Goal: Transaction & Acquisition: Purchase product/service

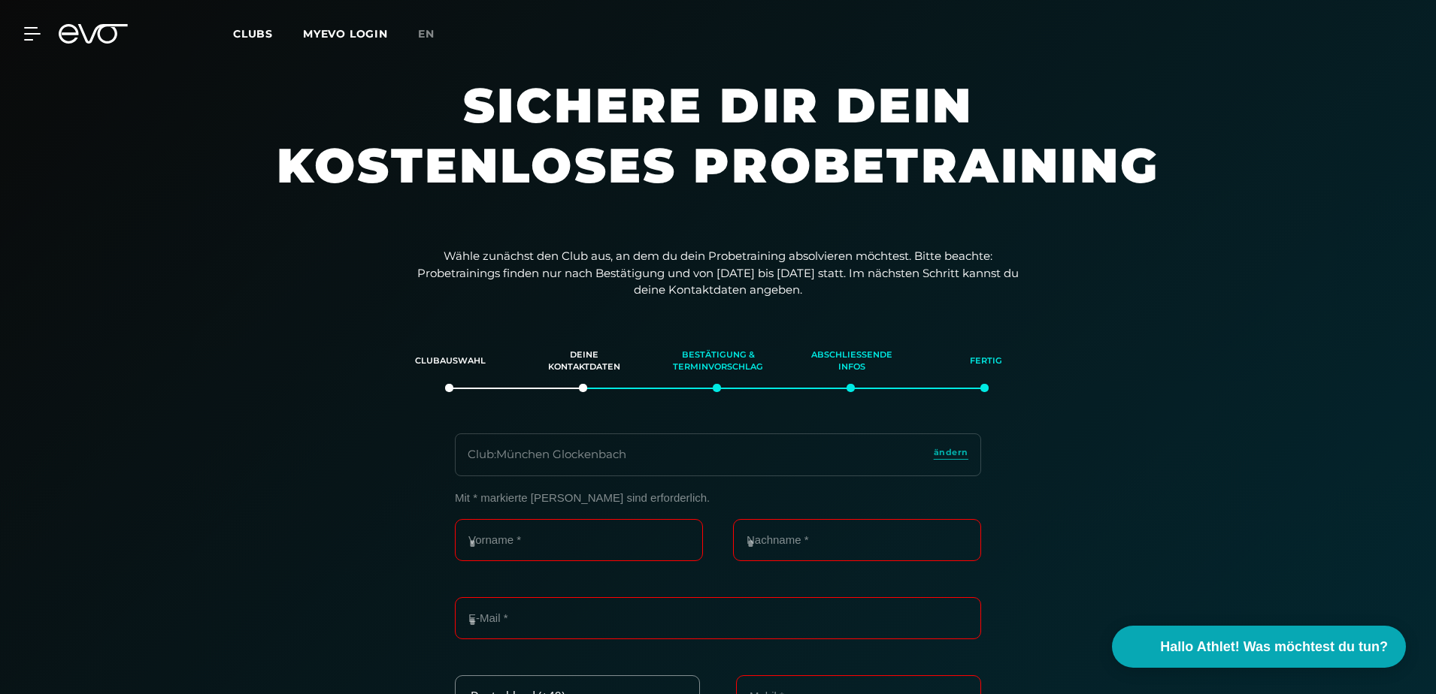
click at [102, 33] on icon at bounding box center [93, 34] width 69 height 20
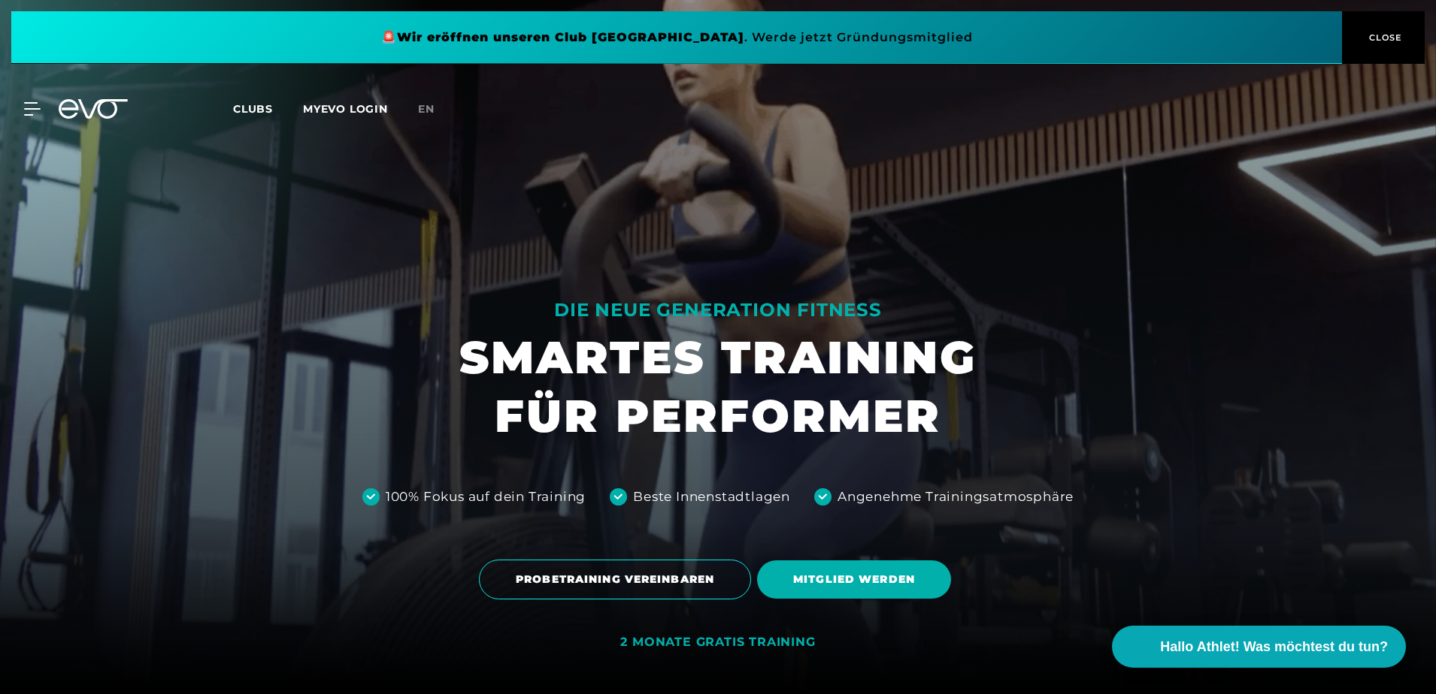
click at [448, 32] on span at bounding box center [676, 37] width 1330 height 53
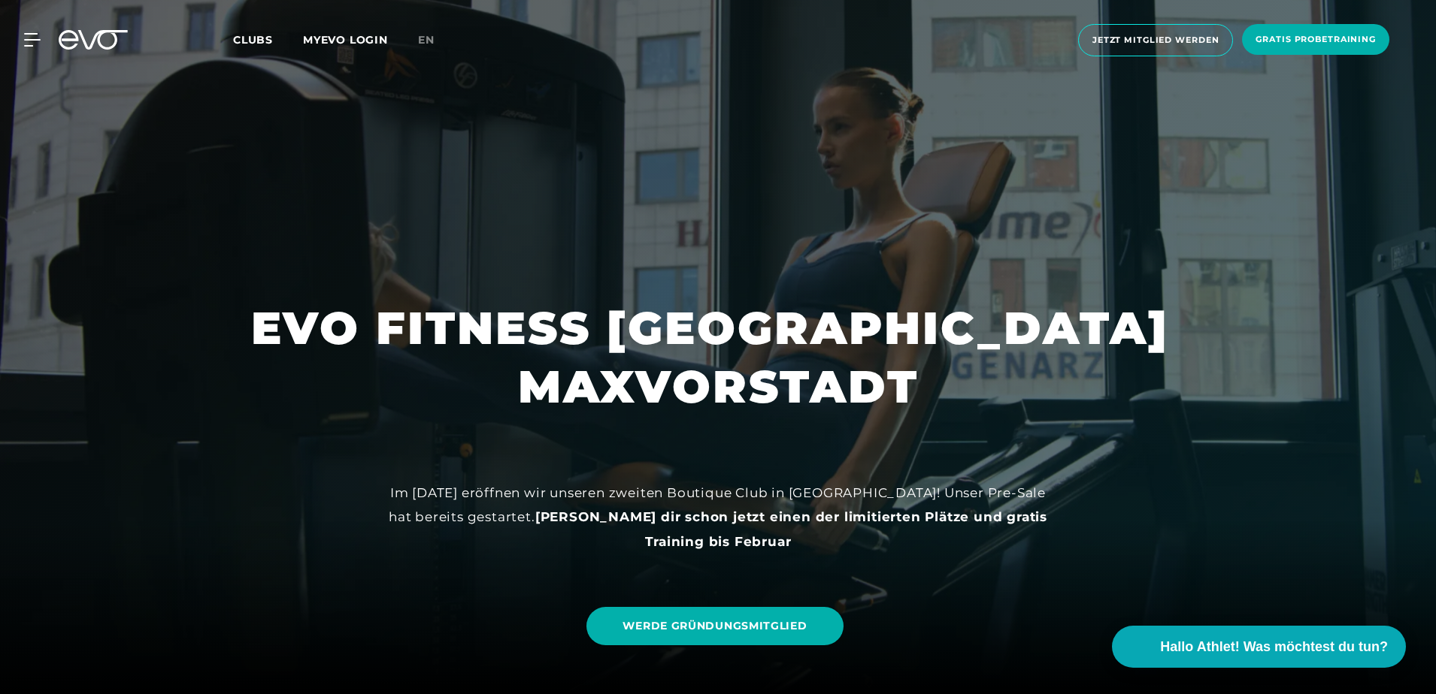
click at [31, 36] on icon at bounding box center [32, 40] width 17 height 14
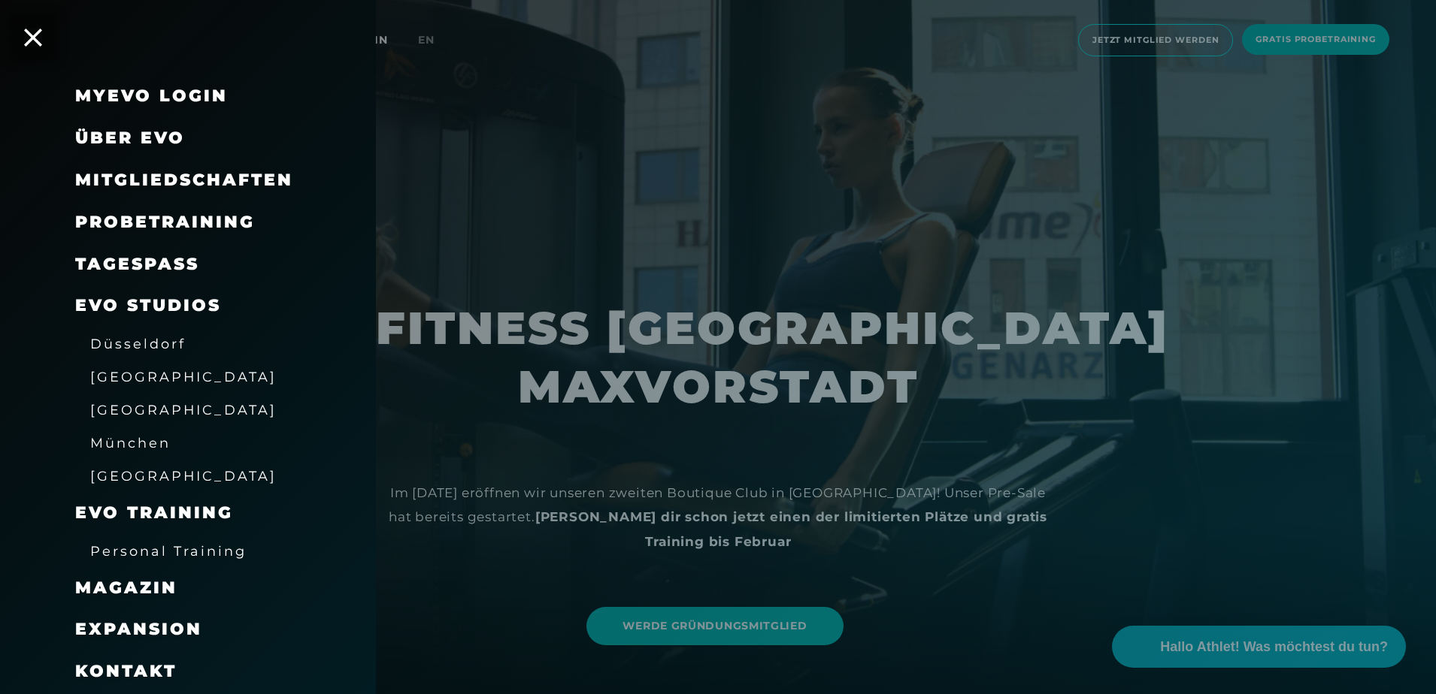
click at [137, 446] on span "München" at bounding box center [130, 443] width 80 height 16
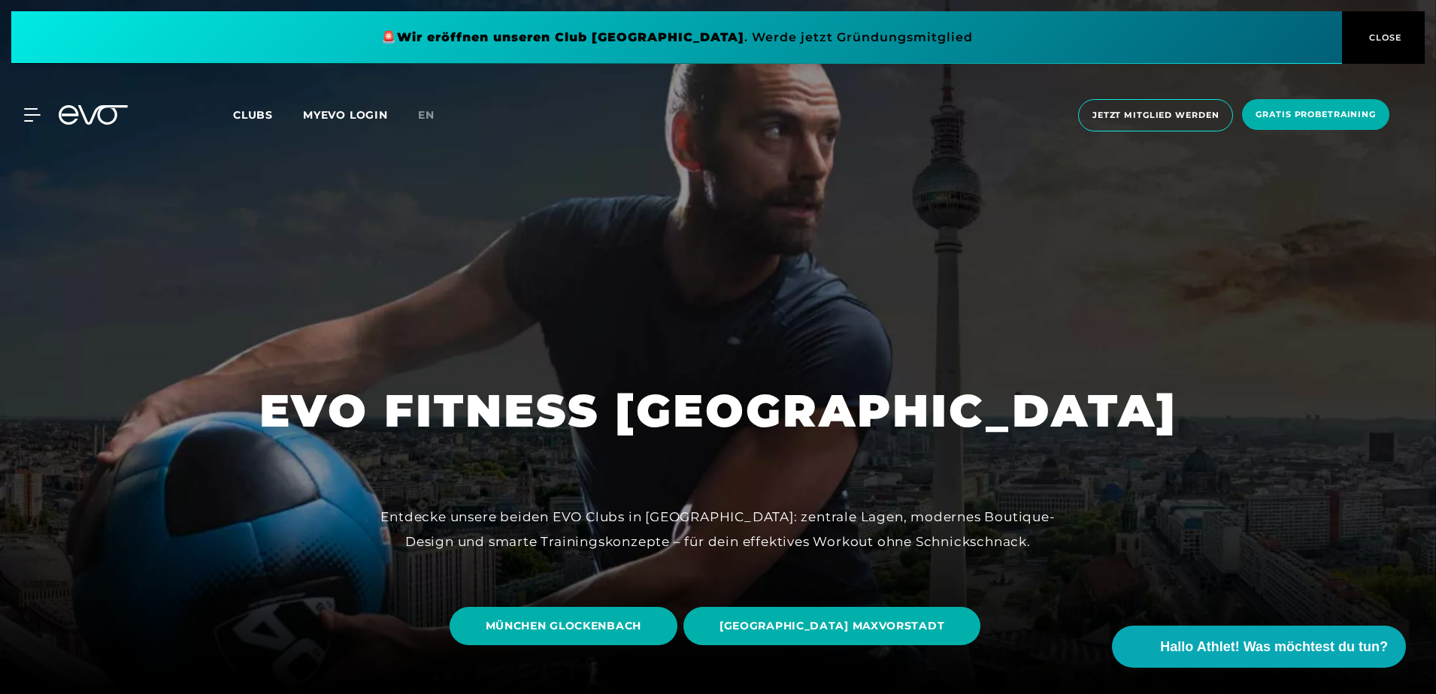
click at [1398, 40] on span "CLOSE" at bounding box center [1383, 38] width 37 height 14
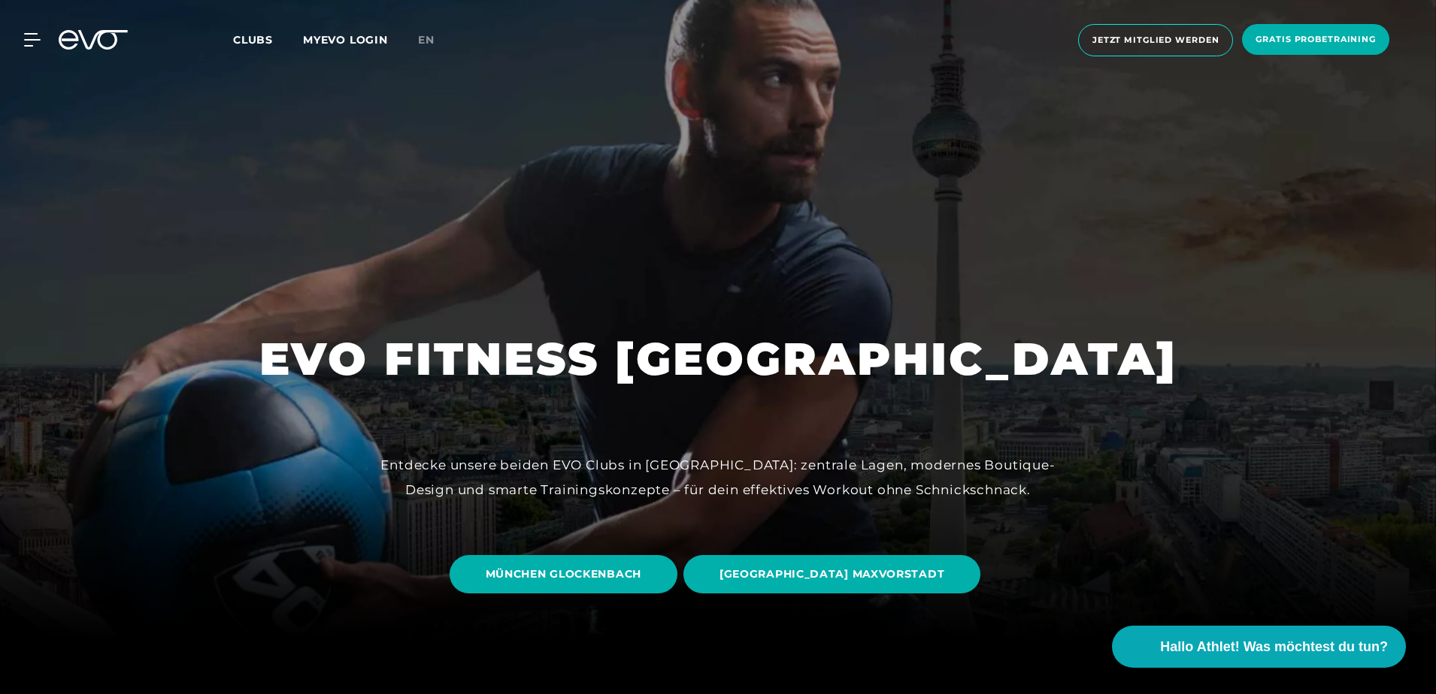
scroll to position [74, 0]
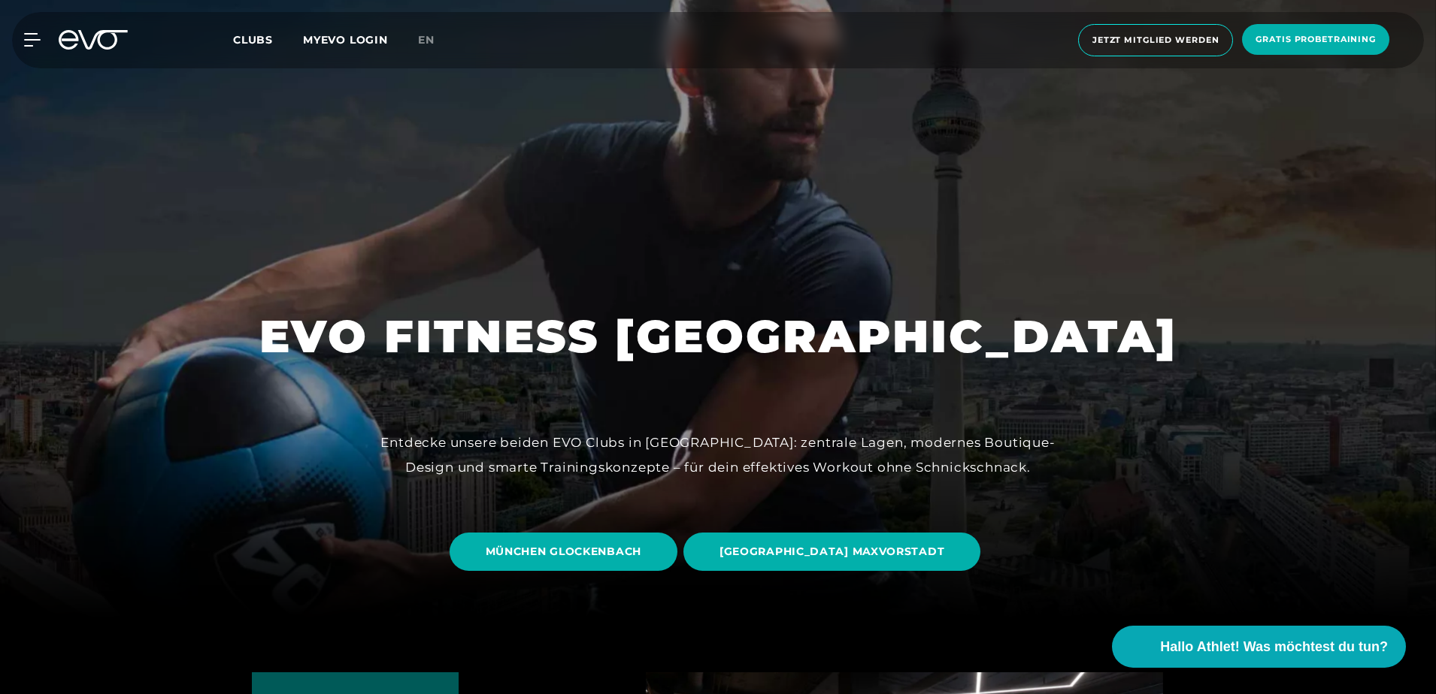
click at [604, 545] on span "MÜNCHEN GLOCKENBACH" at bounding box center [564, 552] width 156 height 16
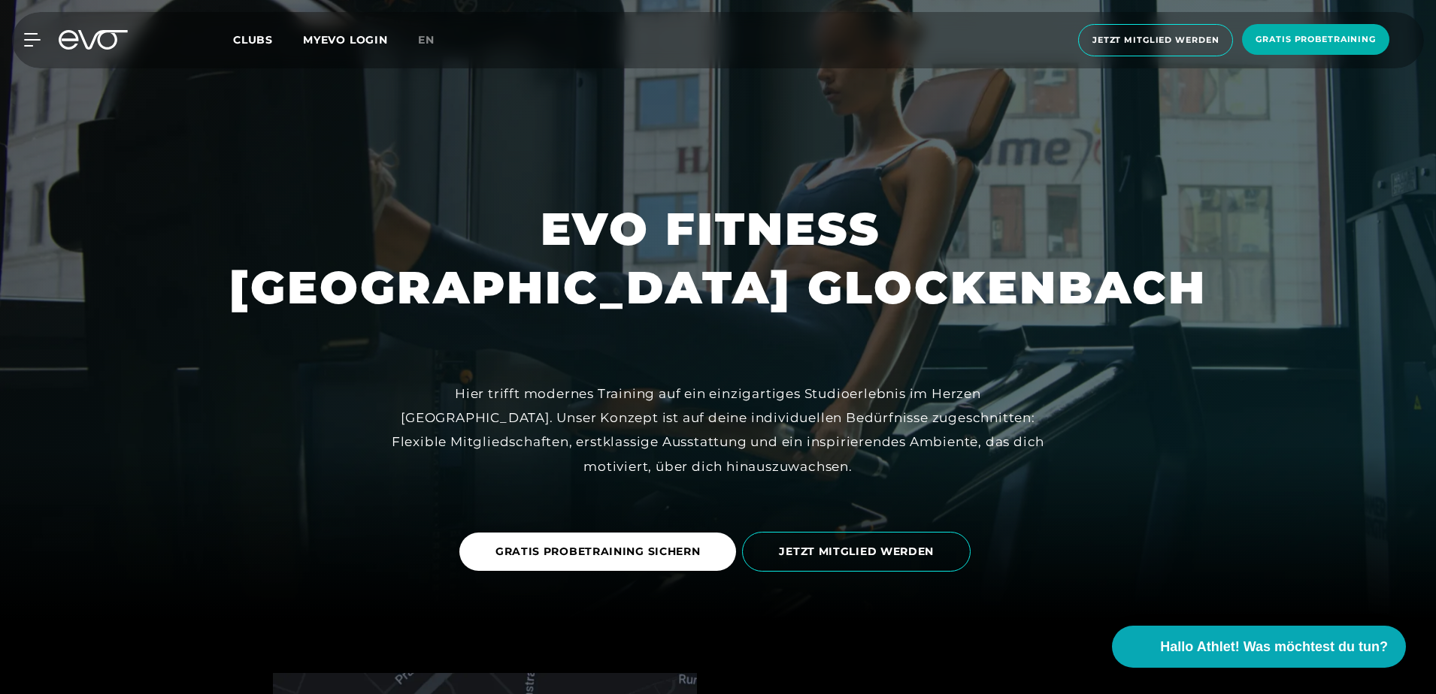
scroll to position [74, 0]
click at [829, 552] on span "JETZT MITGLIED WERDEN" at bounding box center [856, 551] width 155 height 16
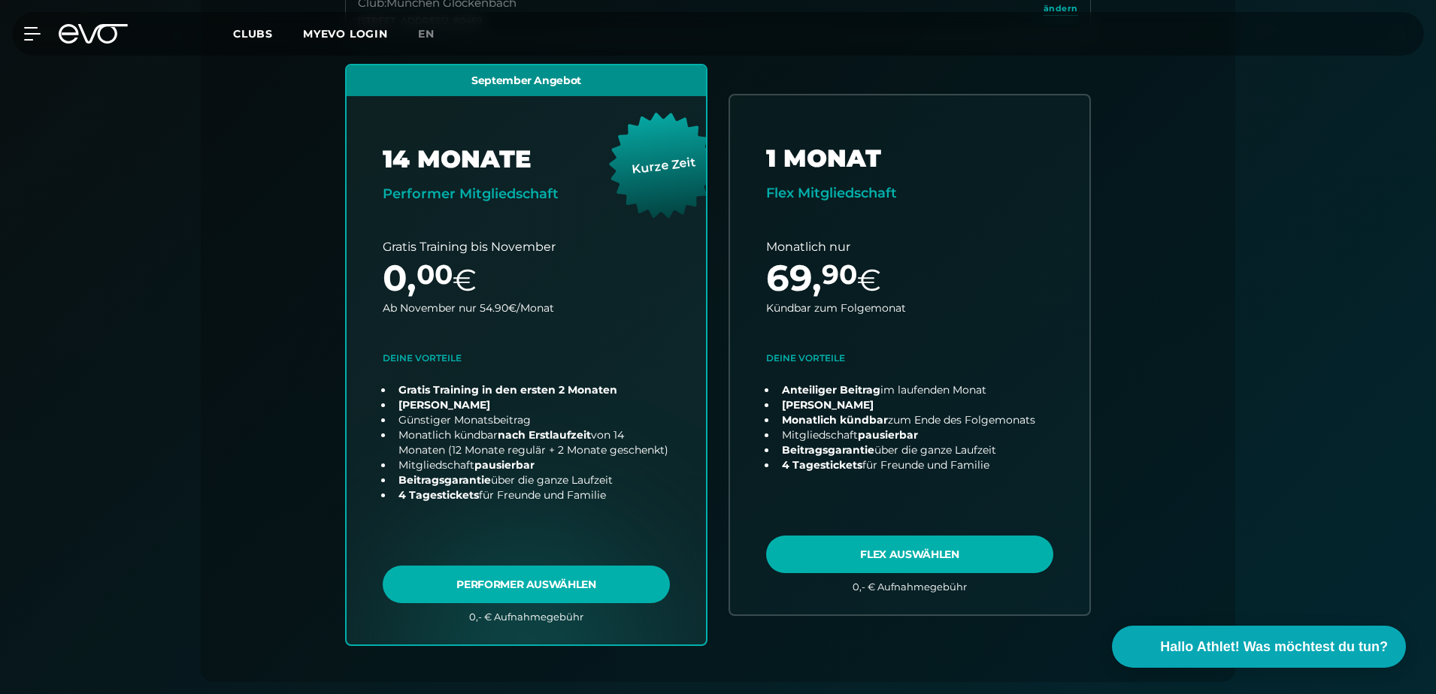
scroll to position [481, 0]
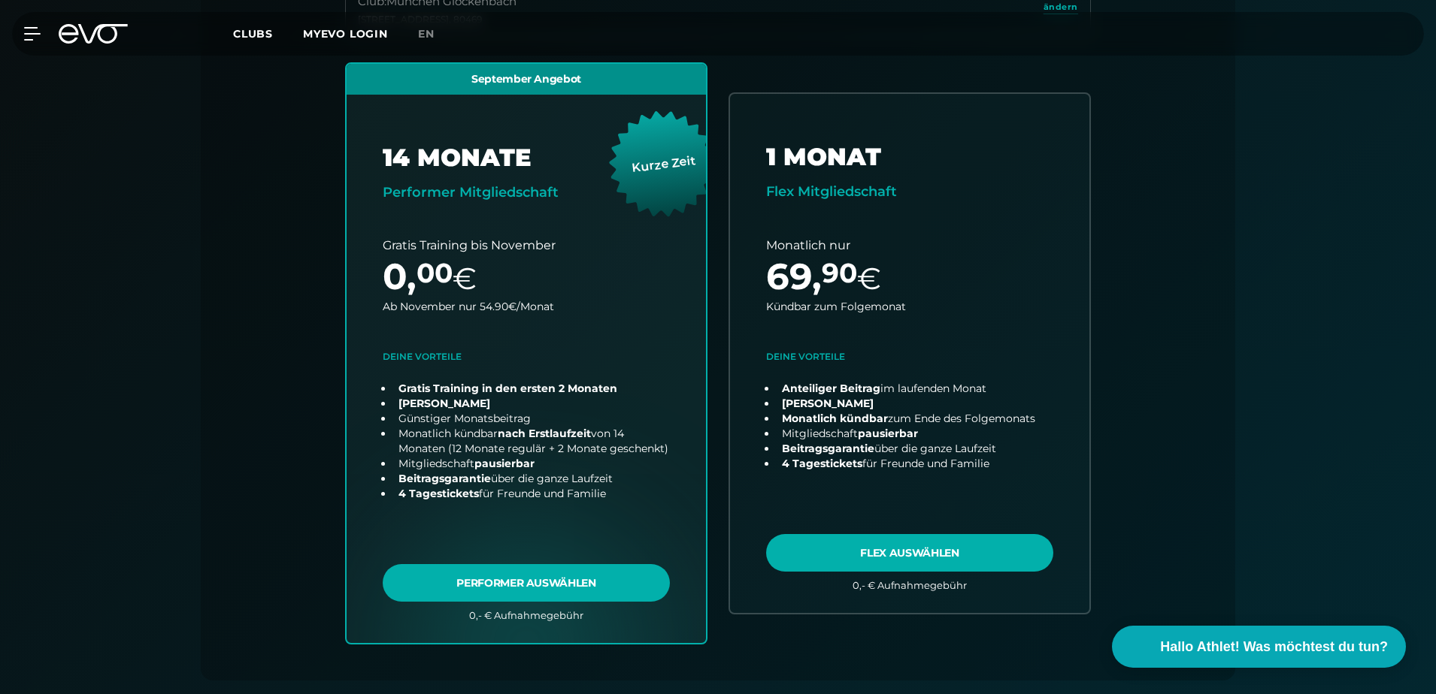
click at [899, 552] on link "choose plan" at bounding box center [909, 353] width 359 height 519
